Goal: Information Seeking & Learning: Check status

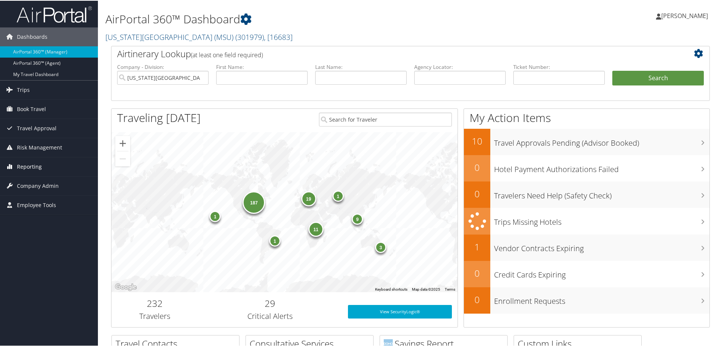
click at [35, 164] on span "Reporting" at bounding box center [29, 166] width 25 height 19
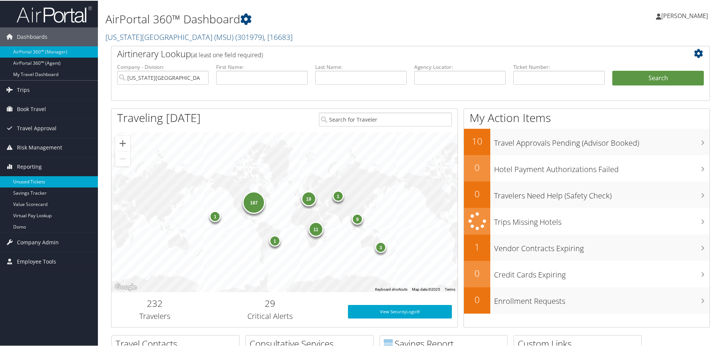
click at [35, 181] on link "Unused Tickets" at bounding box center [49, 180] width 98 height 11
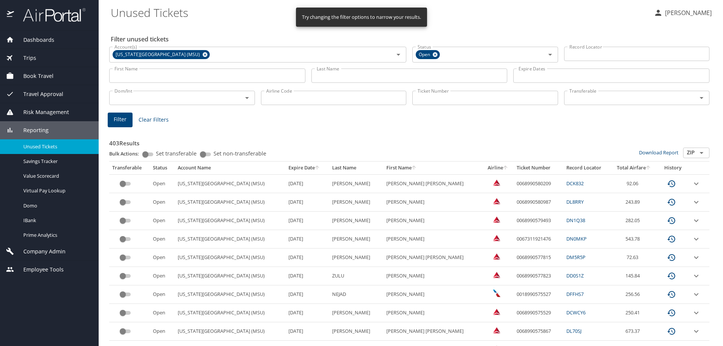
click at [357, 67] on div "Last Name Last Name" at bounding box center [409, 76] width 196 height 21
click at [354, 72] on input "Last Name" at bounding box center [409, 76] width 196 height 14
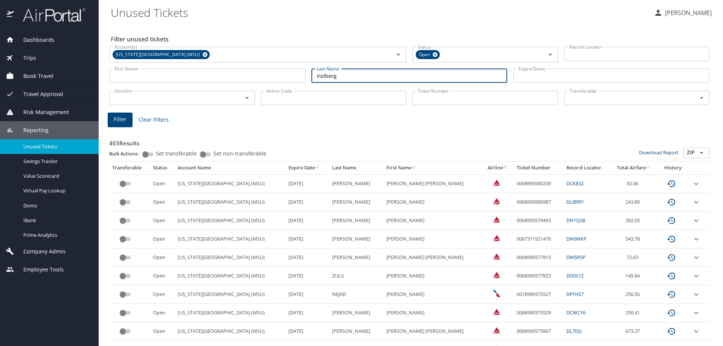
type input "Volberg"
click at [118, 122] on span "Filter" at bounding box center [120, 119] width 13 height 9
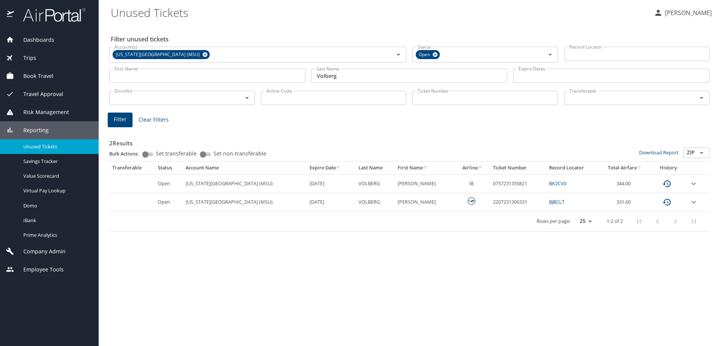
click at [549, 201] on link "BJBCLT" at bounding box center [556, 201] width 15 height 7
click at [557, 181] on link "BK2CV0" at bounding box center [557, 183] width 17 height 7
click at [551, 202] on link "BJBCLT" at bounding box center [556, 201] width 15 height 7
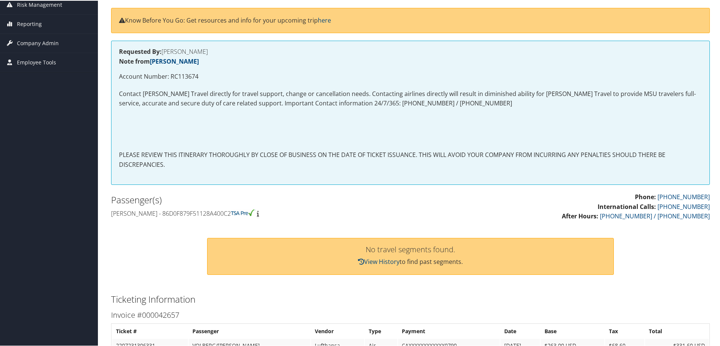
scroll to position [75, 0]
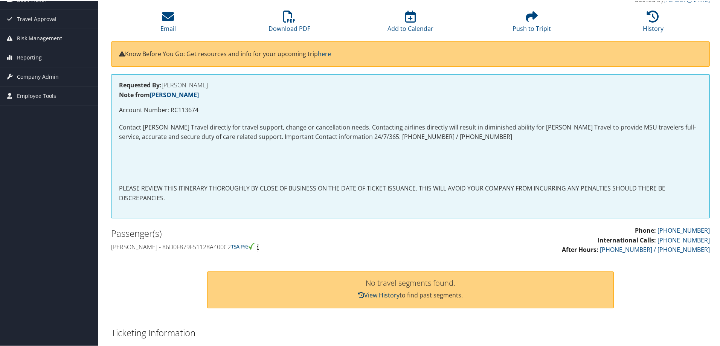
click at [372, 292] on link "View History" at bounding box center [378, 294] width 41 height 8
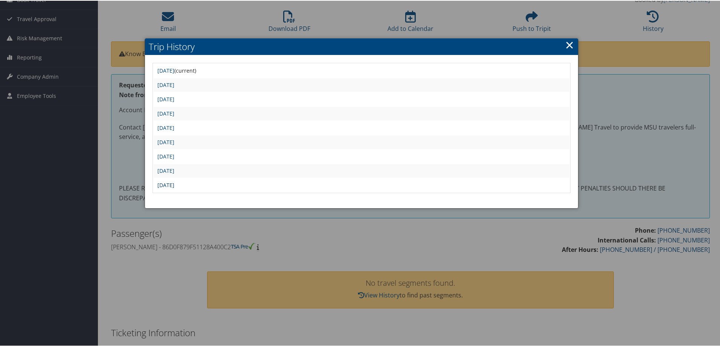
click at [174, 185] on link "Tue Feb 25 18:04:08 MST 2025" at bounding box center [165, 184] width 17 height 7
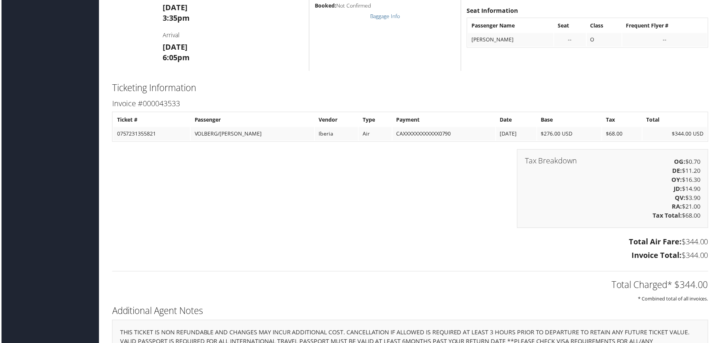
scroll to position [678, 0]
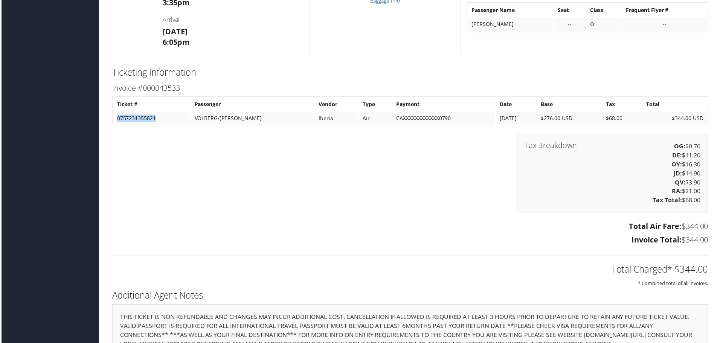
drag, startPoint x: 157, startPoint y: 117, endPoint x: 116, endPoint y: 125, distance: 42.2
click at [116, 125] on td "0757231355821" at bounding box center [150, 119] width 77 height 14
copy td "0757231355821"
click at [267, 217] on div "Tax Breakdown OG: $0.70 DE: $11.20 OY: $16.30 JD: $14.90 QV: $3.90 RA: $21.00 T…" at bounding box center [410, 177] width 610 height 87
click at [157, 120] on td "0757231355821" at bounding box center [150, 119] width 77 height 14
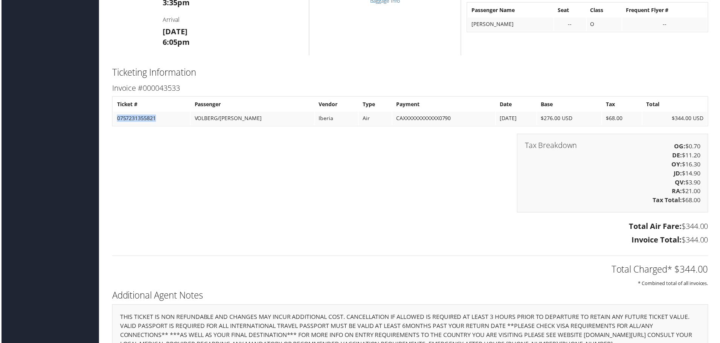
drag, startPoint x: 157, startPoint y: 120, endPoint x: 116, endPoint y: 121, distance: 40.3
click at [116, 121] on td "0757231355821" at bounding box center [150, 119] width 77 height 14
copy td "0757231355821"
click at [225, 193] on div "Tax Breakdown OG: $0.70 DE: $11.20 OY: $16.30 JD: $14.90 QV: $3.90 RA: $21.00 T…" at bounding box center [410, 177] width 610 height 87
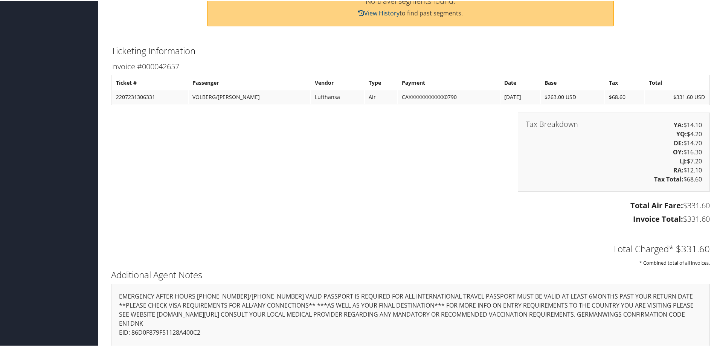
scroll to position [377, 0]
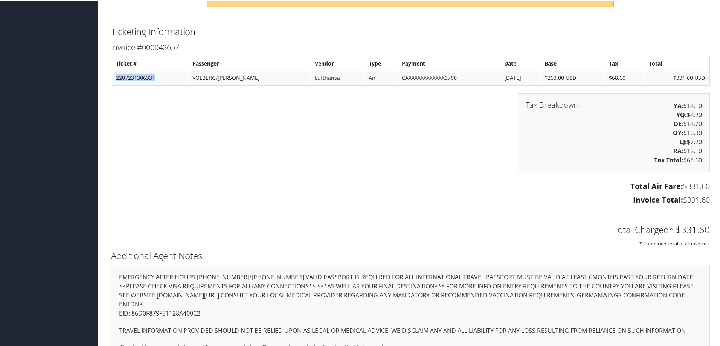
drag, startPoint x: 155, startPoint y: 78, endPoint x: 111, endPoint y: 84, distance: 44.8
click at [111, 84] on table "Ticket # Passenger Vendor Type Payment Date Base Tax Total 2207231306331 VOLBER…" at bounding box center [410, 70] width 599 height 30
copy td "2207231306331"
click at [261, 249] on h2 "Additional Agent Notes" at bounding box center [410, 254] width 599 height 13
click at [279, 185] on h3 "Total Air Fare: $331.60" at bounding box center [410, 185] width 599 height 11
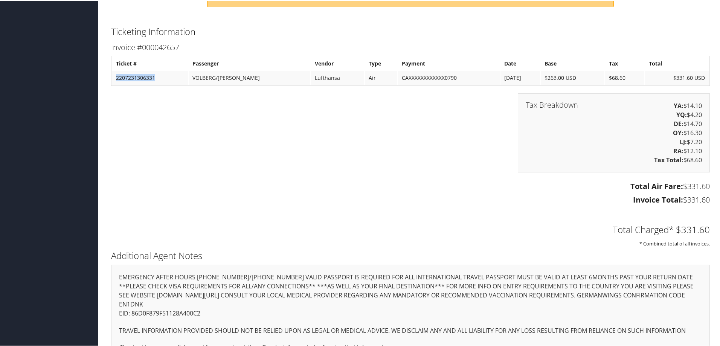
drag, startPoint x: 163, startPoint y: 79, endPoint x: 114, endPoint y: 81, distance: 48.6
click at [114, 81] on td "2207231306331" at bounding box center [150, 77] width 76 height 14
copy td "2207231306331"
click at [273, 199] on h3 "Invoice Total: $331.60" at bounding box center [410, 199] width 599 height 11
drag, startPoint x: 159, startPoint y: 78, endPoint x: 116, endPoint y: 78, distance: 42.9
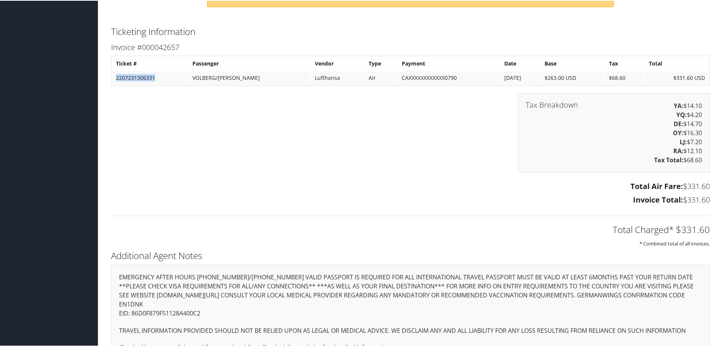
click at [116, 78] on td "2207231306331" at bounding box center [150, 77] width 76 height 14
copy td "2207231306331"
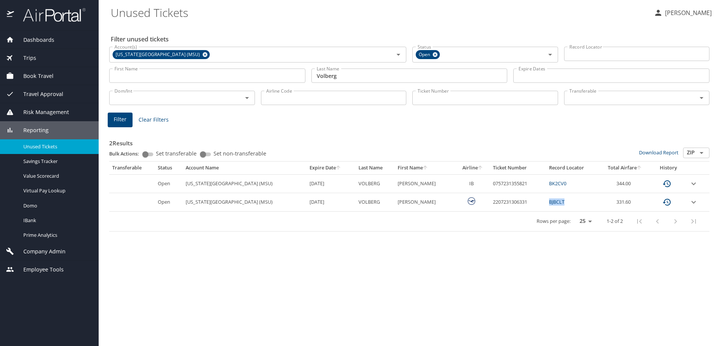
drag, startPoint x: 563, startPoint y: 202, endPoint x: 538, endPoint y: 205, distance: 25.0
click at [546, 205] on td "BJBCLT" at bounding box center [572, 202] width 53 height 18
click at [491, 247] on div "Filter unused tickets Account(s) [US_STATE][GEOGRAPHIC_DATA] (MSU) Account(s) S…" at bounding box center [411, 185] width 600 height 322
